Goal: Task Accomplishment & Management: Complete application form

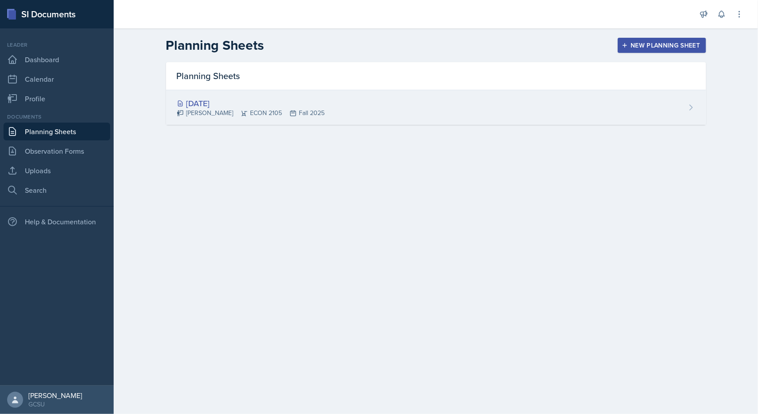
click at [335, 107] on div "[DATE] [PERSON_NAME] ECON 2105 Fall 2025" at bounding box center [436, 107] width 540 height 35
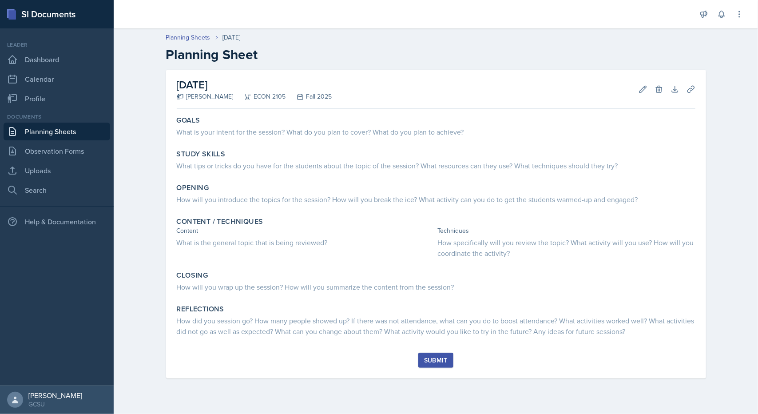
click at [51, 132] on link "Planning Sheets" at bounding box center [57, 131] width 107 height 18
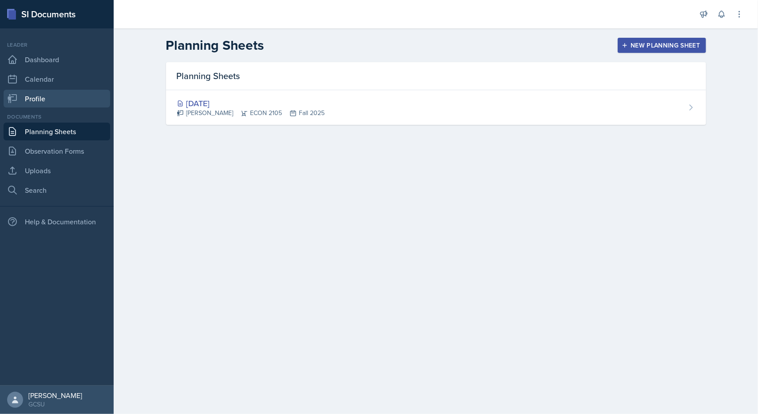
click at [32, 102] on link "Profile" at bounding box center [57, 99] width 107 height 18
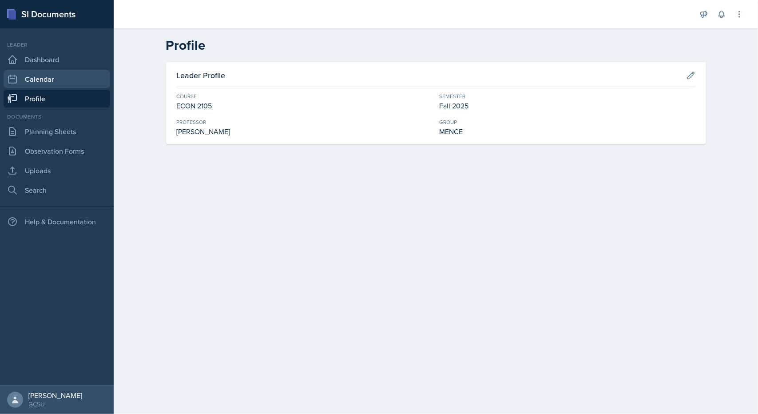
click at [62, 82] on link "Calendar" at bounding box center [57, 79] width 107 height 18
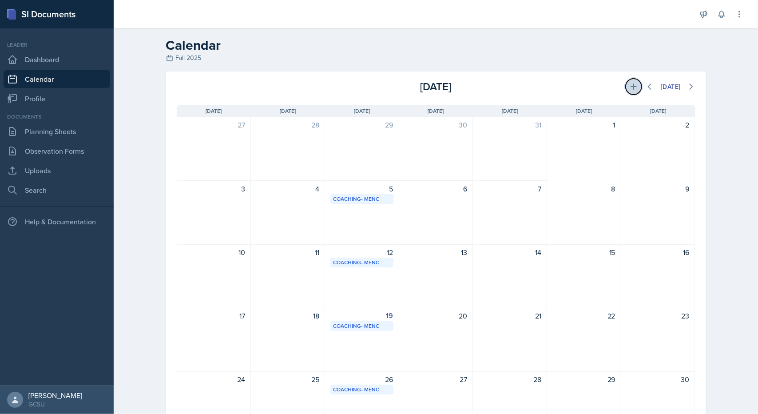
click at [629, 81] on button at bounding box center [633, 87] width 16 height 16
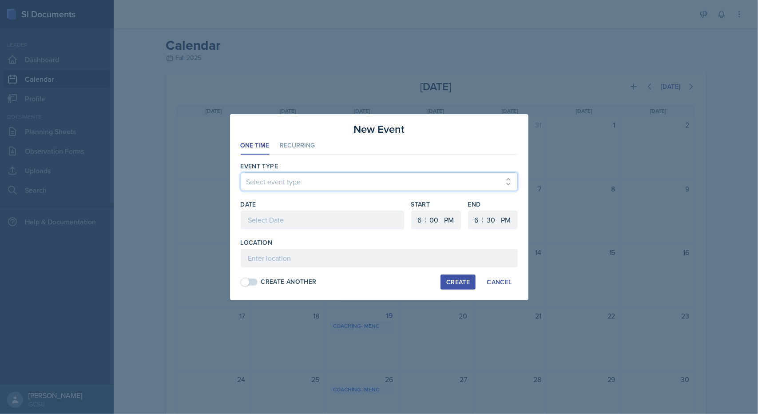
click at [311, 180] on select "Select event type Leader Training New Calendar Event SI Session" at bounding box center [379, 181] width 277 height 19
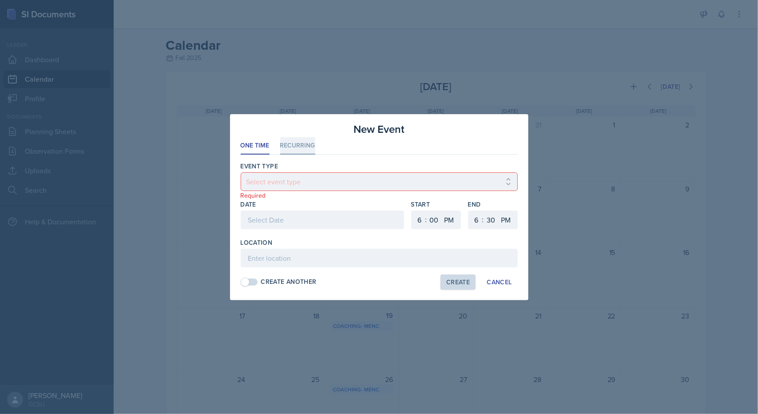
click at [280, 148] on li "Recurring" at bounding box center [297, 145] width 35 height 17
click at [287, 170] on div "Event Type" at bounding box center [379, 166] width 277 height 9
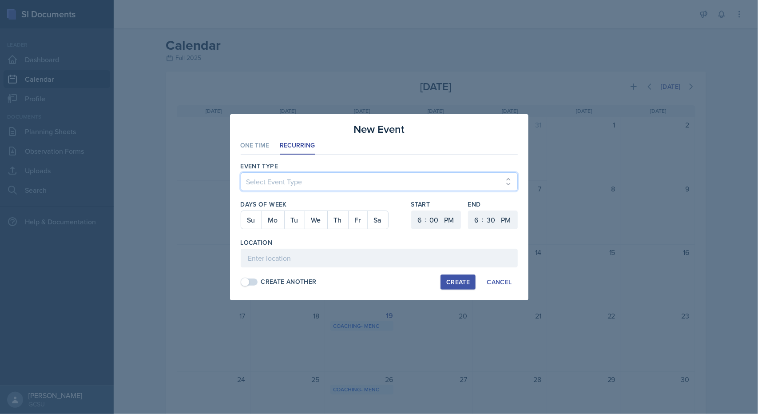
click at [285, 178] on select "Select Event Type Leader Training New Calendar Event SI Session" at bounding box center [379, 181] width 277 height 19
select select "700c1d41-4793-48d3-8616-e09499dfb71d"
click at [241, 172] on select "Select Event Type Leader Training New Calendar Event SI Session" at bounding box center [379, 181] width 277 height 19
click at [270, 221] on button "Mo" at bounding box center [272, 220] width 23 height 18
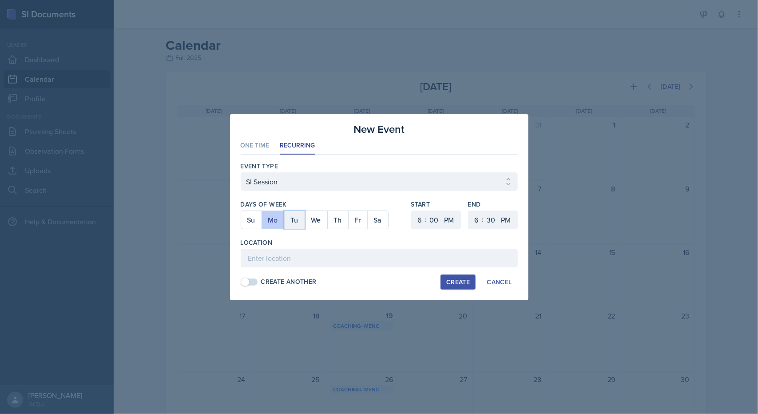
click at [291, 221] on button "Tu" at bounding box center [294, 220] width 20 height 18
click at [421, 221] on select "1 2 3 4 5 6 7 8 9 10 11 12" at bounding box center [418, 219] width 14 height 19
select select "5"
click at [411, 210] on select "1 2 3 4 5 6 7 8 9 10 11 12" at bounding box center [418, 219] width 14 height 19
click at [324, 263] on input at bounding box center [379, 258] width 277 height 19
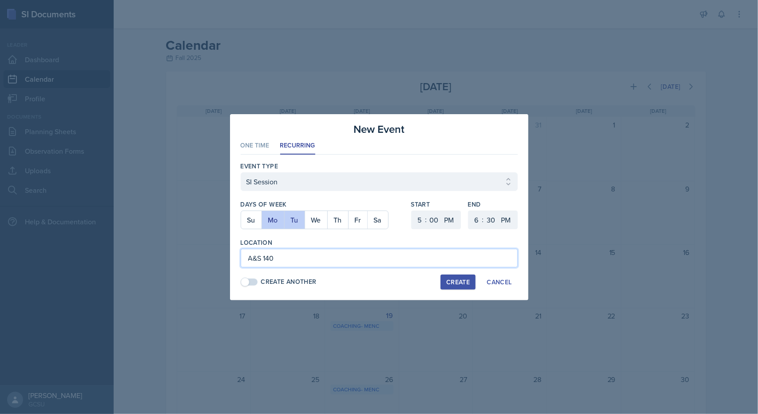
type input "A&S 140"
click at [462, 280] on div "Create" at bounding box center [458, 281] width 24 height 7
select select
select select "6"
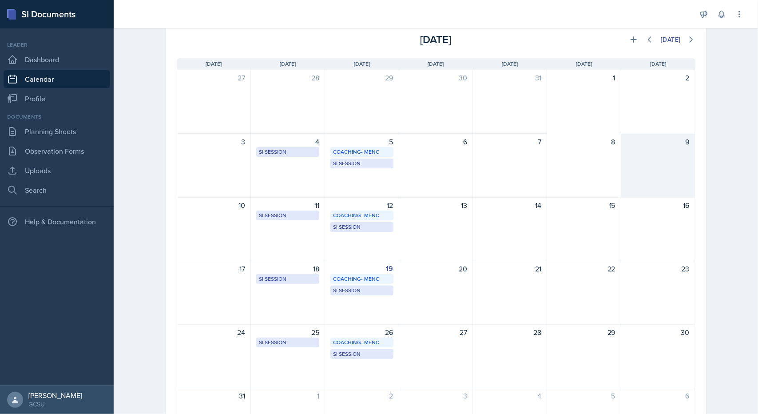
scroll to position [43, 0]
